Goal: Transaction & Acquisition: Download file/media

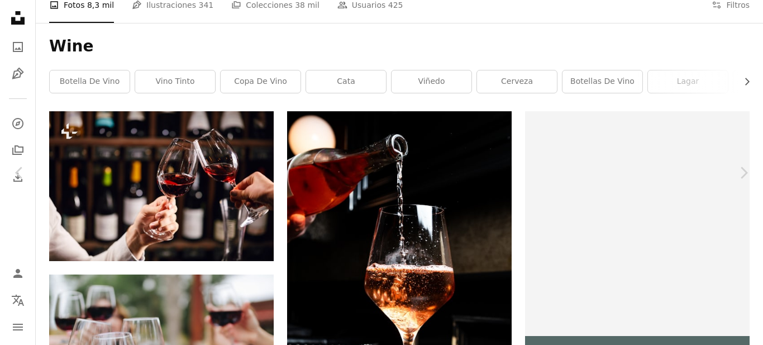
scroll to position [168, 0]
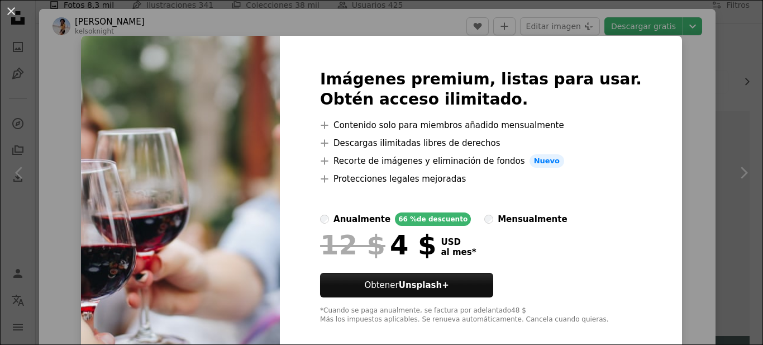
click at [664, 255] on div "An X shape Imágenes premium, listas para usar. Obtén acceso ilimitado. A plus s…" at bounding box center [381, 172] width 763 height 345
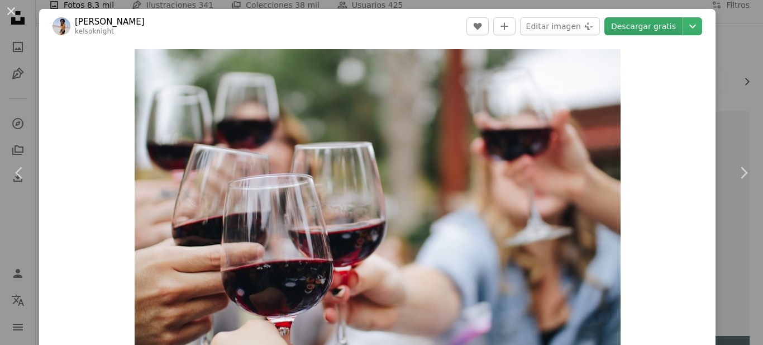
click at [659, 27] on link "Descargar gratis" at bounding box center [644, 26] width 78 height 18
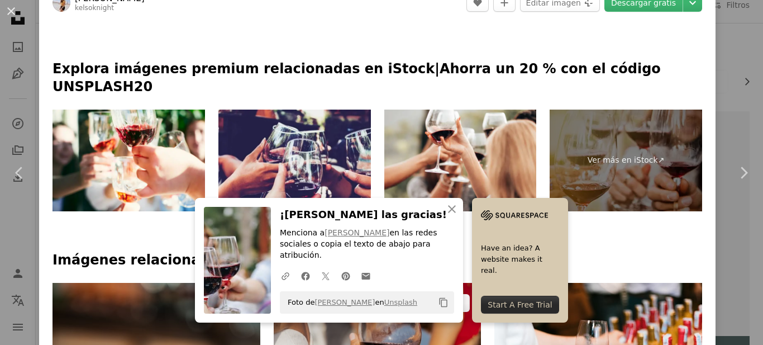
scroll to position [559, 0]
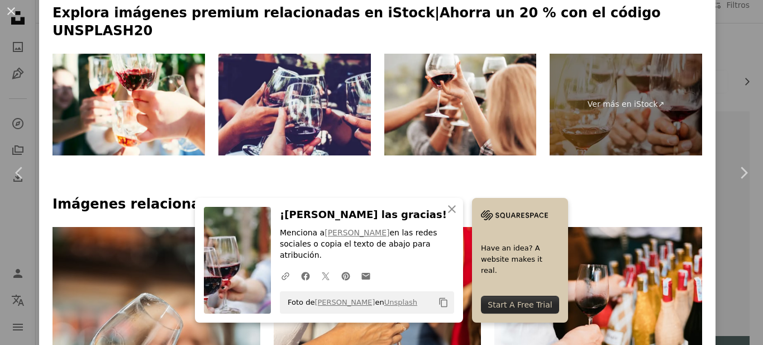
click at [239, 196] on h4 "Imágenes relacionadas" at bounding box center [378, 205] width 650 height 18
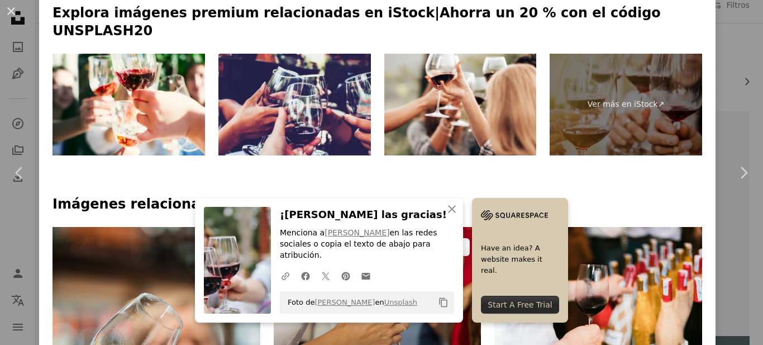
drag, startPoint x: 413, startPoint y: 117, endPoint x: 401, endPoint y: 122, distance: 13.1
click at [401, 227] on img at bounding box center [378, 303] width 208 height 153
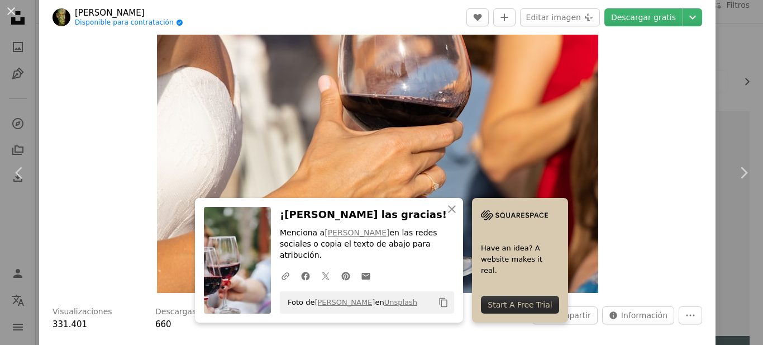
scroll to position [56, 0]
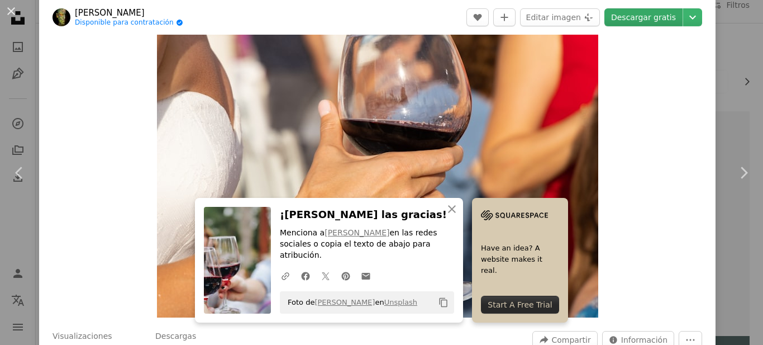
click at [635, 20] on link "Descargar gratis" at bounding box center [644, 17] width 78 height 18
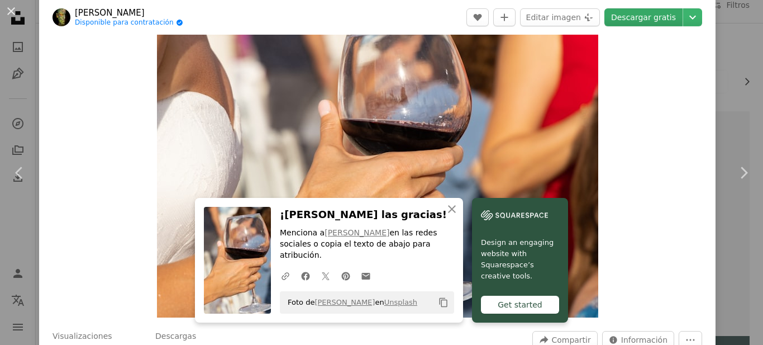
click at [627, 22] on link "Descargar gratis" at bounding box center [644, 17] width 78 height 18
click at [648, 22] on link "Descargar gratis" at bounding box center [644, 17] width 78 height 18
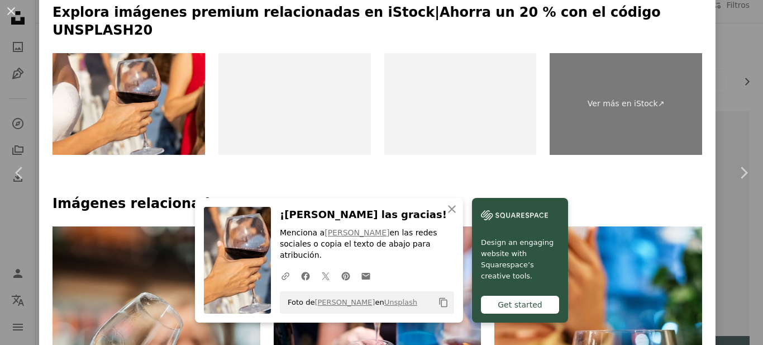
scroll to position [615, 0]
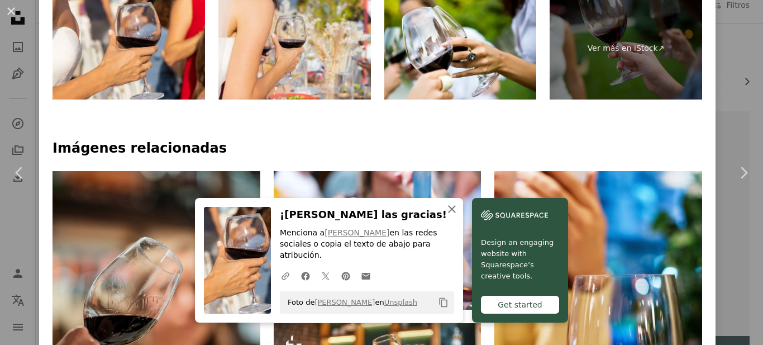
click at [459, 216] on icon "An X shape" at bounding box center [451, 208] width 13 height 13
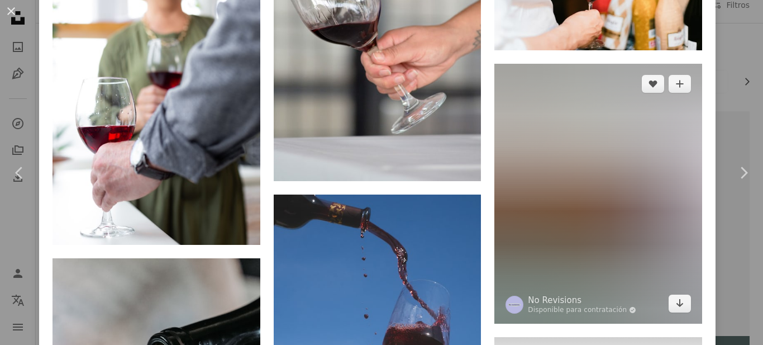
scroll to position [1509, 0]
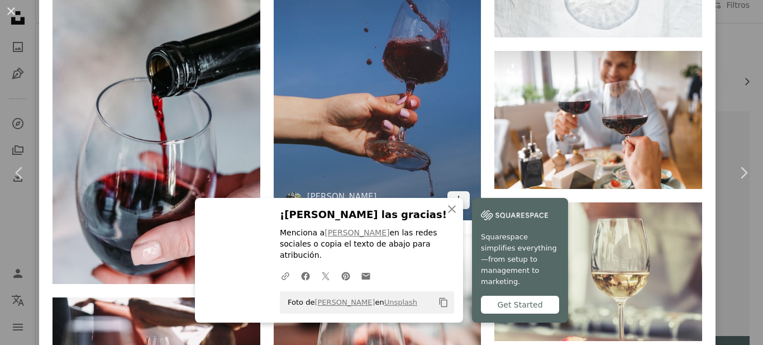
scroll to position [2067, 0]
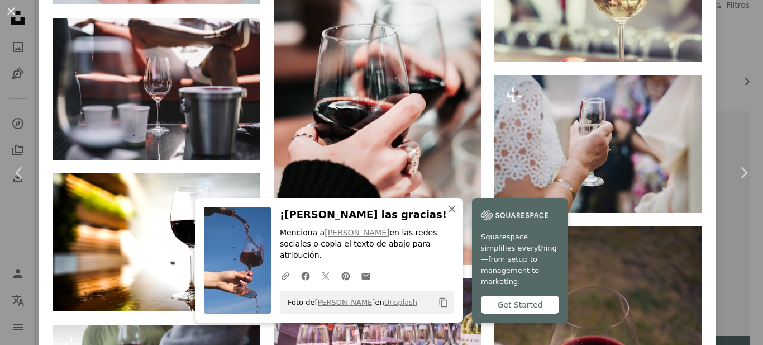
click at [459, 216] on icon "An X shape" at bounding box center [451, 208] width 13 height 13
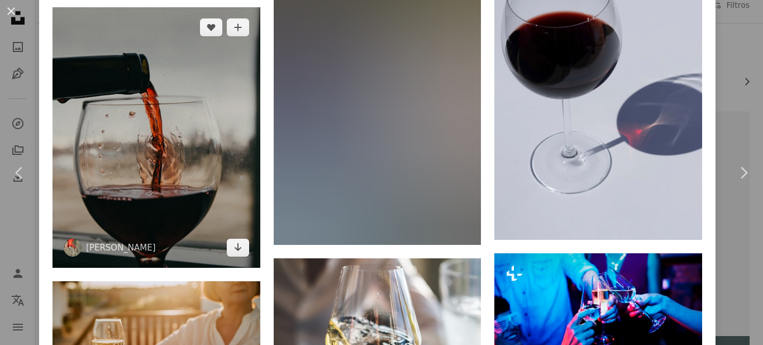
scroll to position [7573, 0]
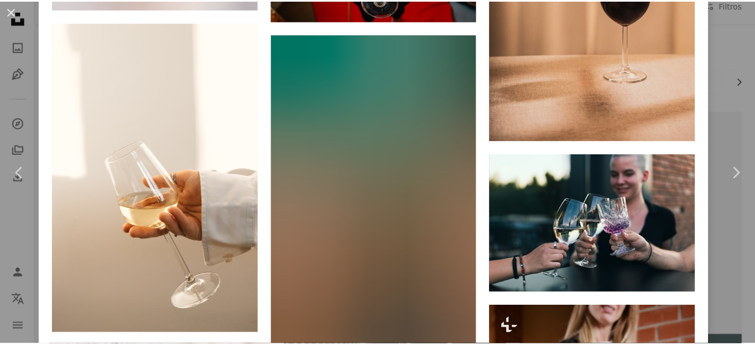
scroll to position [9310, 0]
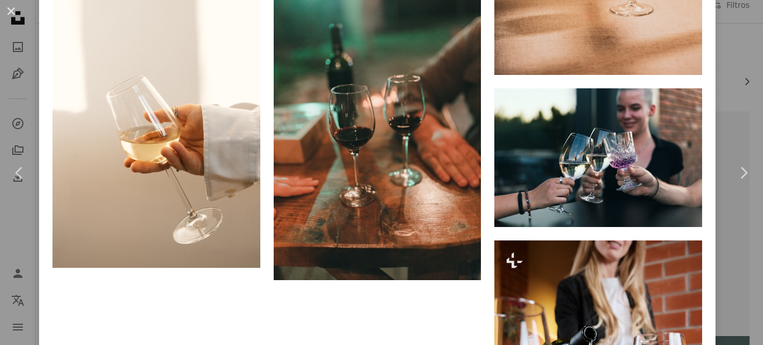
click at [13, 6] on button "An X shape" at bounding box center [10, 10] width 13 height 13
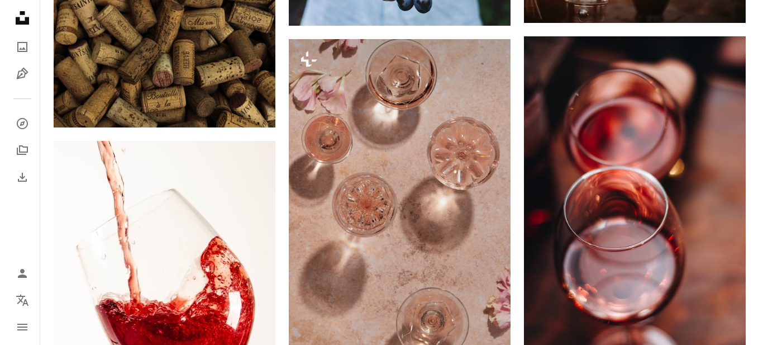
scroll to position [1788, 0]
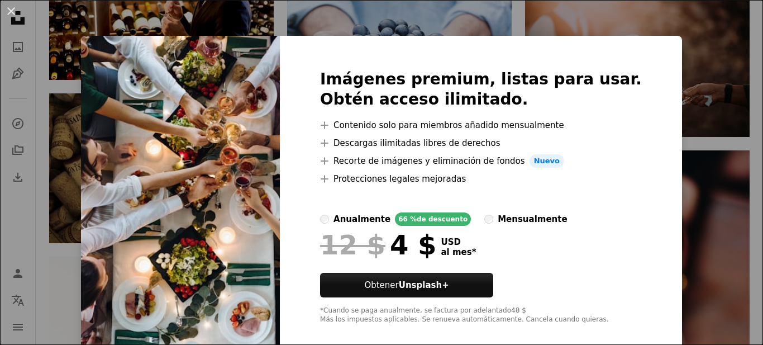
click at [687, 42] on div "An X shape Imágenes premium, listas para usar. Obtén acceso ilimitado. A plus s…" at bounding box center [381, 172] width 763 height 345
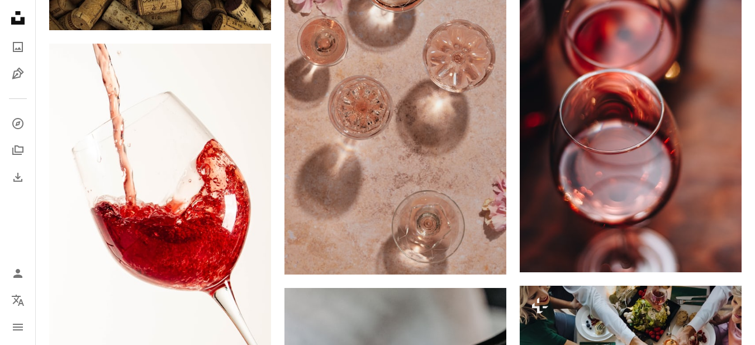
scroll to position [2011, 0]
